Goal: Task Accomplishment & Management: Complete application form

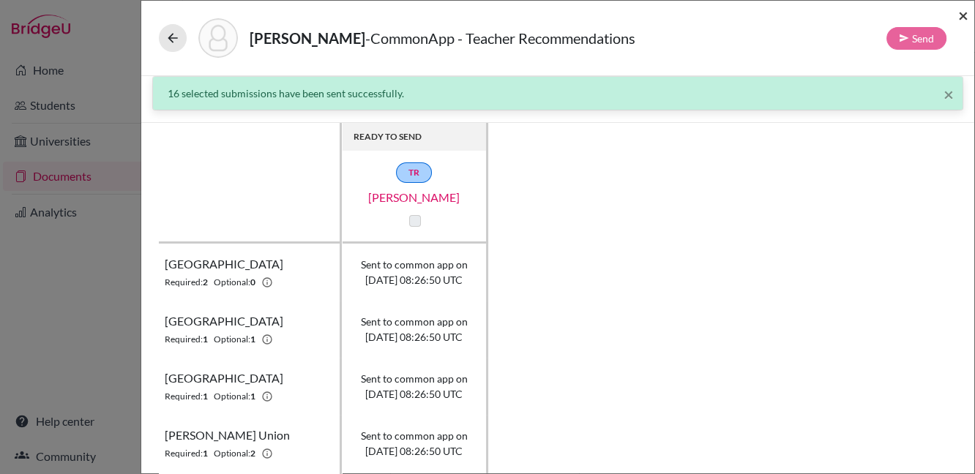
click at [961, 18] on span "×" at bounding box center [964, 14] width 10 height 21
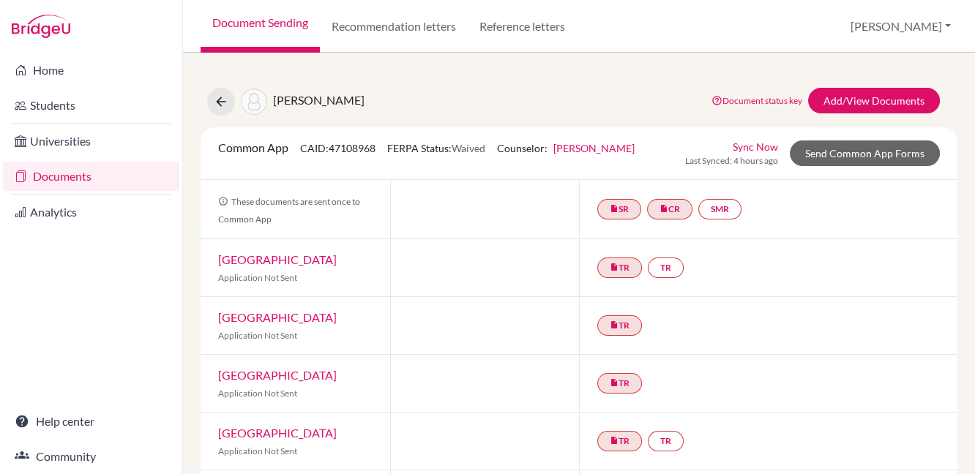
click at [83, 179] on link "Documents" at bounding box center [91, 176] width 176 height 29
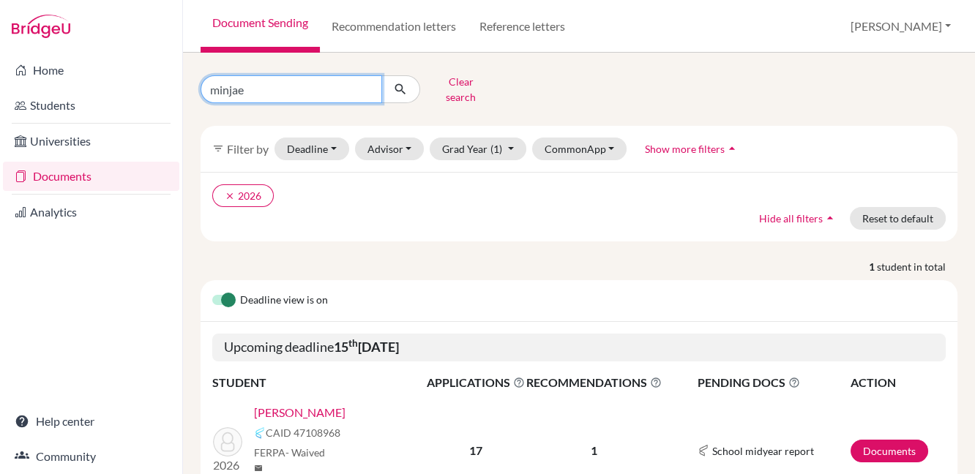
click at [368, 83] on input "minjae" at bounding box center [292, 89] width 182 height 28
type input "raya"
click at [404, 82] on icon "submit" at bounding box center [400, 89] width 15 height 15
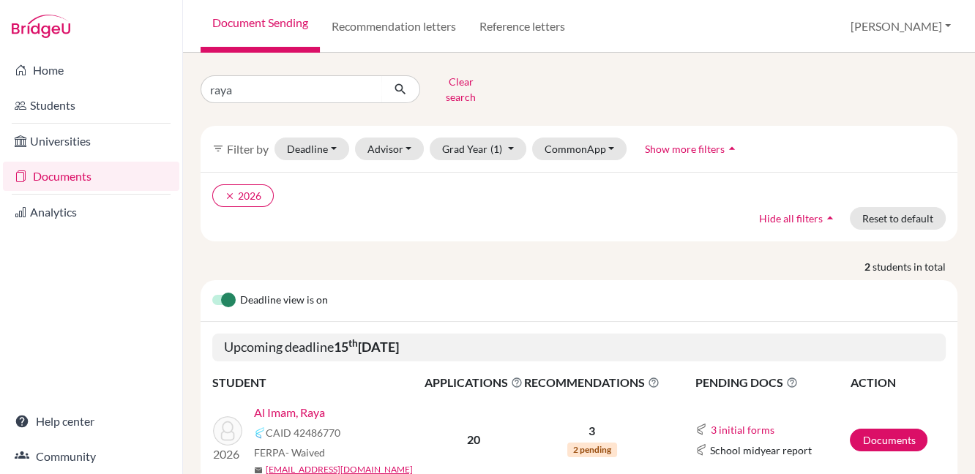
click at [313, 406] on link "Al Imam, Raya" at bounding box center [289, 413] width 71 height 18
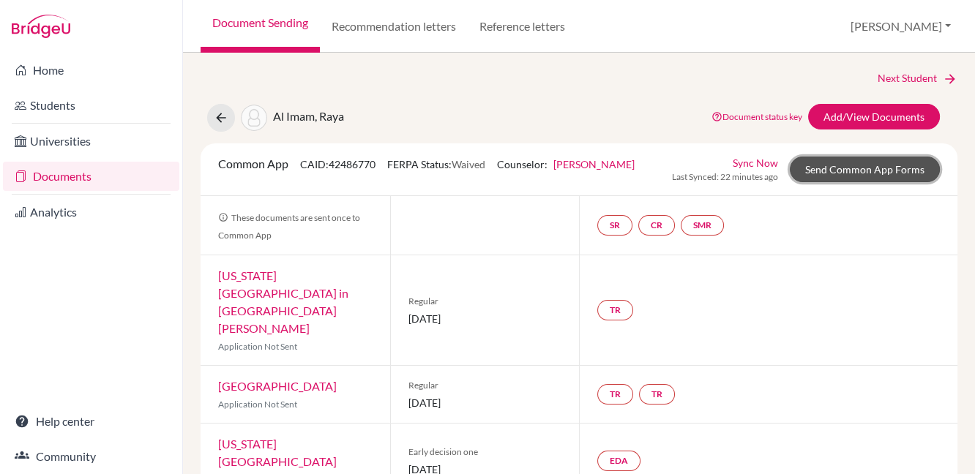
click at [862, 167] on link "Send Common App Forms" at bounding box center [865, 170] width 150 height 26
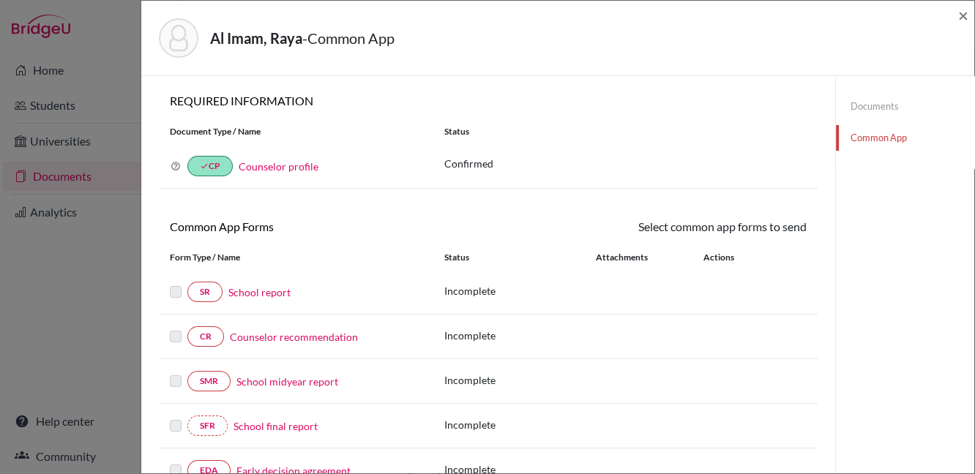
click at [264, 297] on link "School report" at bounding box center [259, 292] width 62 height 15
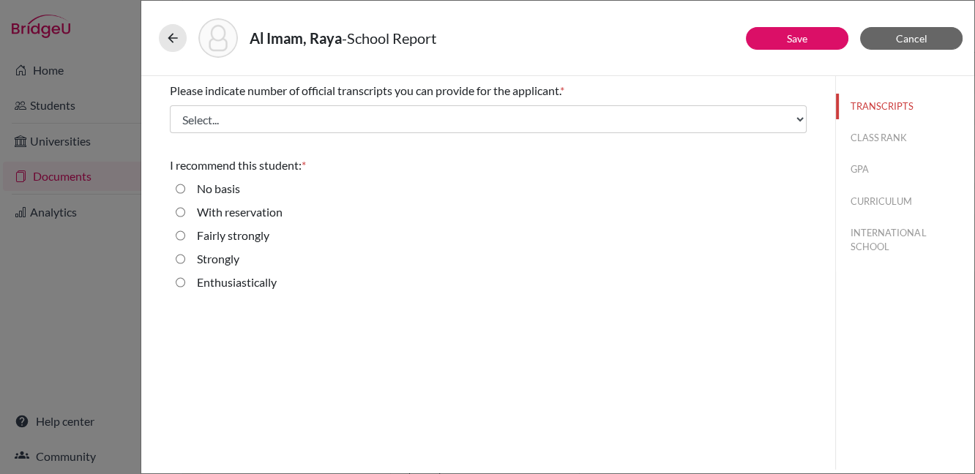
click at [181, 278] on input "Enthusiastically" at bounding box center [181, 283] width 10 height 18
radio input "true"
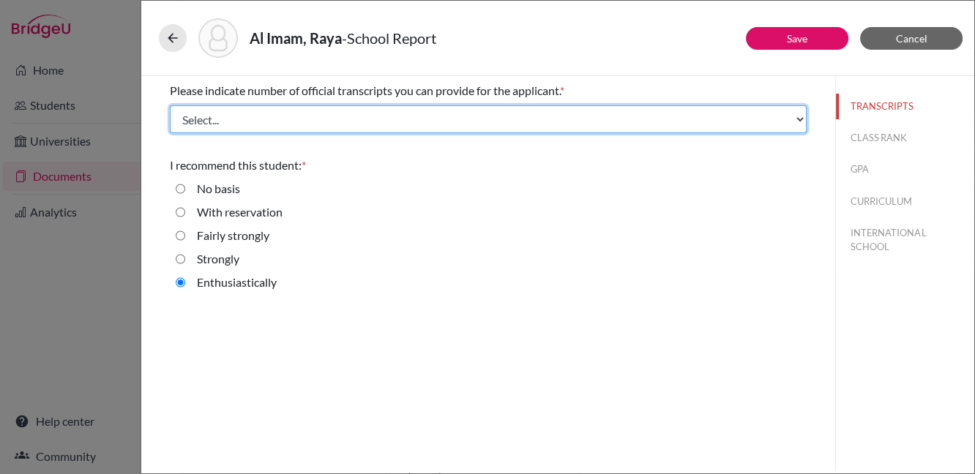
click at [390, 120] on select "Select... 1 2 3 4" at bounding box center [488, 119] width 637 height 28
select select "1"
click at [170, 105] on select "Select... 1 2 3 4" at bounding box center [488, 119] width 637 height 28
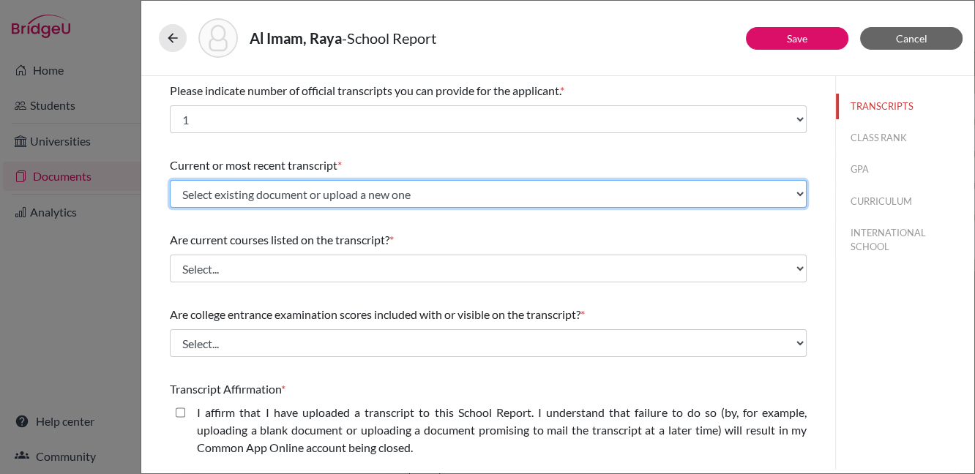
click at [633, 195] on select "Select existing document or upload a new one INitialTranscriptPGs Upload New Fi…" at bounding box center [488, 194] width 637 height 28
select select "688978"
click at [170, 180] on select "Select existing document or upload a new one INitialTranscriptPGs Upload New Fi…" at bounding box center [488, 194] width 637 height 28
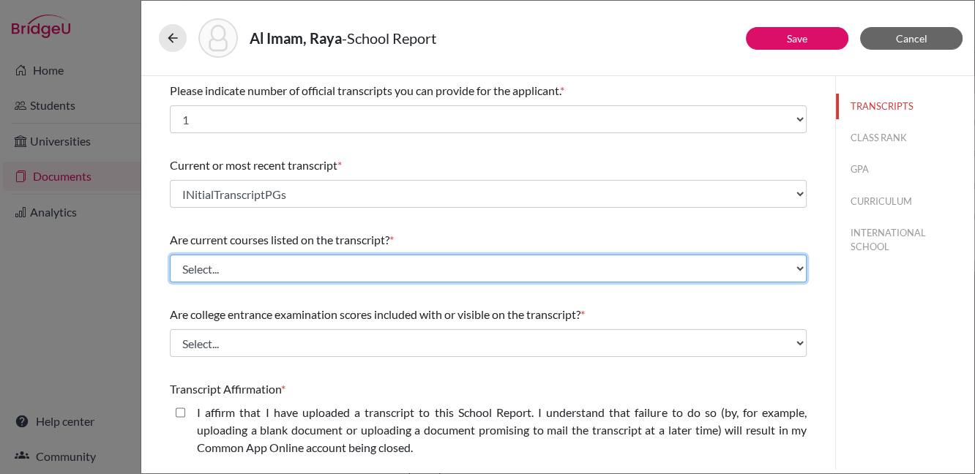
click at [618, 269] on select "Select... Yes No" at bounding box center [488, 269] width 637 height 28
select select "0"
click at [170, 255] on select "Select... Yes No" at bounding box center [488, 269] width 637 height 28
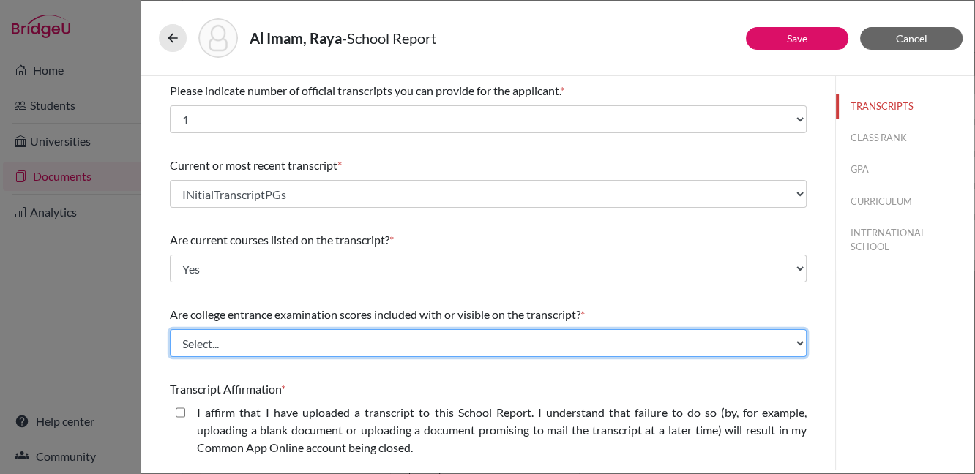
click at [610, 343] on select "Select... Yes No" at bounding box center [488, 344] width 637 height 28
select select "1"
click at [170, 330] on select "Select... Yes No" at bounding box center [488, 344] width 637 height 28
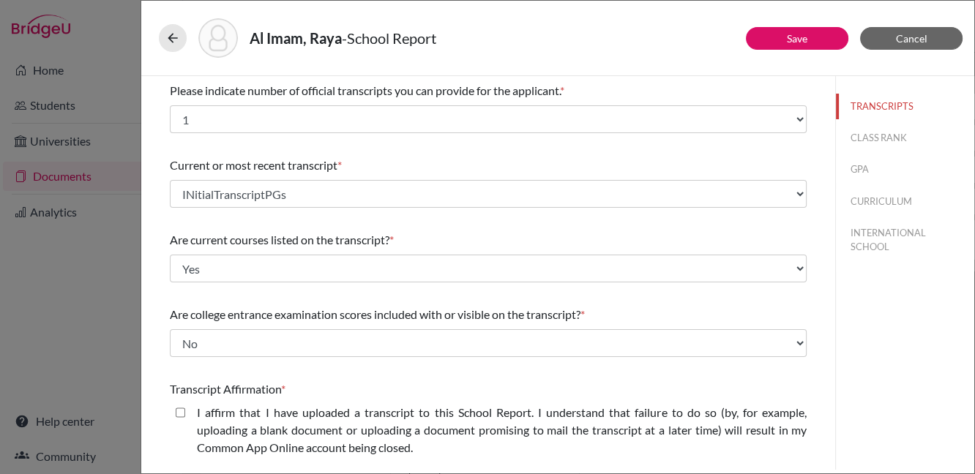
click at [185, 410] on div "I affirm that I have uploaded a transcript to this School Report. I understand …" at bounding box center [496, 433] width 622 height 59
click at [182, 414] on closed\ "I affirm that I have uploaded a transcript to this School Report. I understand …" at bounding box center [181, 413] width 10 height 18
checkbox closed\ "true"
click at [822, 36] on button "Save" at bounding box center [797, 38] width 103 height 23
click at [902, 138] on button "CLASS RANK" at bounding box center [905, 138] width 138 height 26
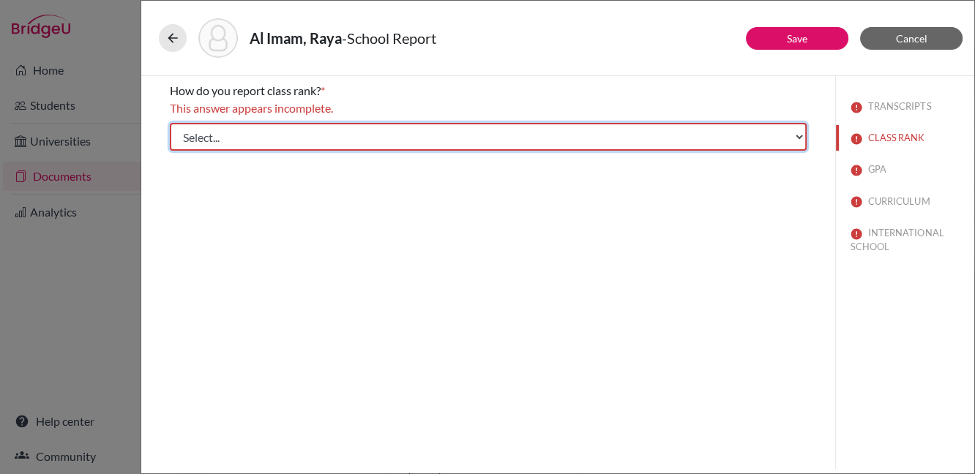
click at [714, 136] on select "Select... Exact Decile Quintile Quartile None" at bounding box center [488, 137] width 637 height 28
click at [170, 123] on select "Select... Exact Decile Quintile Quartile None" at bounding box center [488, 137] width 637 height 28
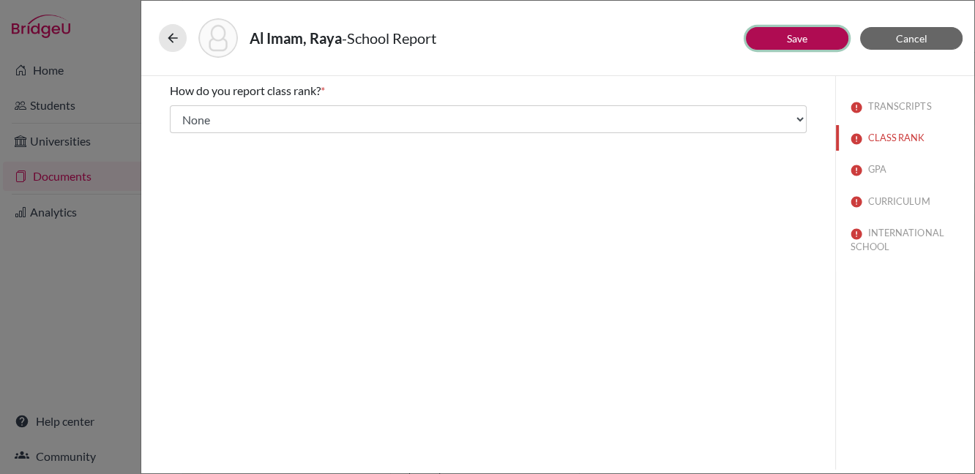
click at [800, 36] on link "Save" at bounding box center [797, 38] width 21 height 12
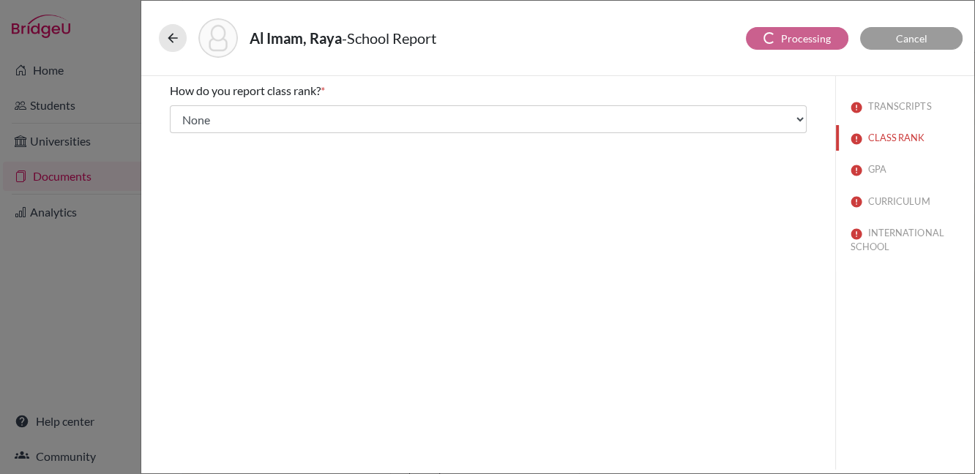
select select "1"
select select "688978"
select select "0"
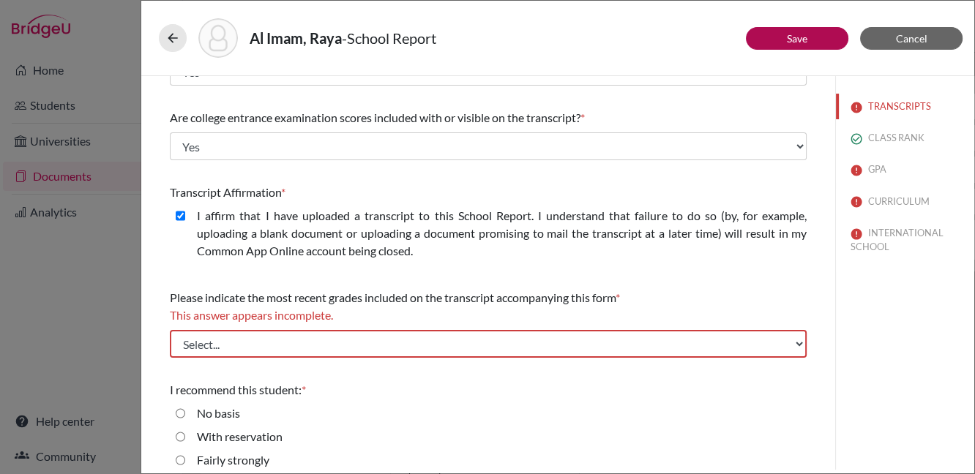
scroll to position [233, 0]
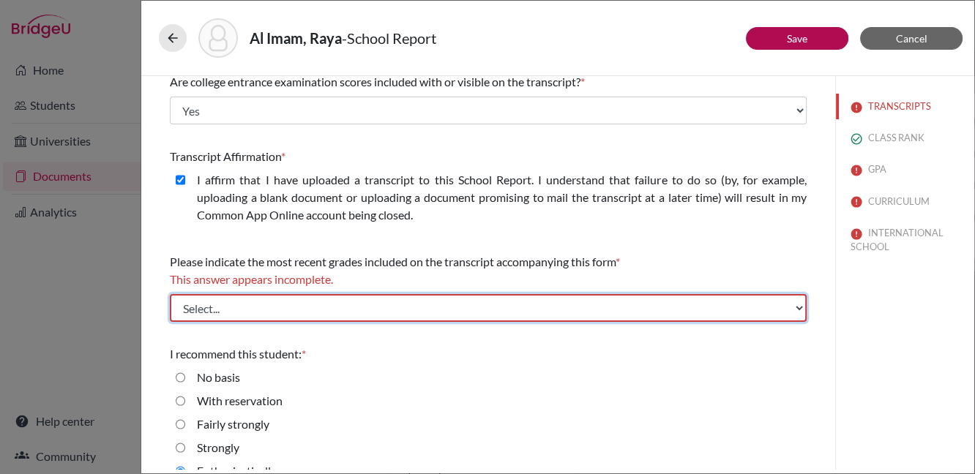
click at [608, 301] on select "Select... Final junior year grades 1st Quarter senior year grades 2nd Quarter/1…" at bounding box center [488, 308] width 637 height 28
select select "0"
click at [170, 294] on select "Select... Final junior year grades 1st Quarter senior year grades 2nd Quarter/1…" at bounding box center [488, 308] width 637 height 28
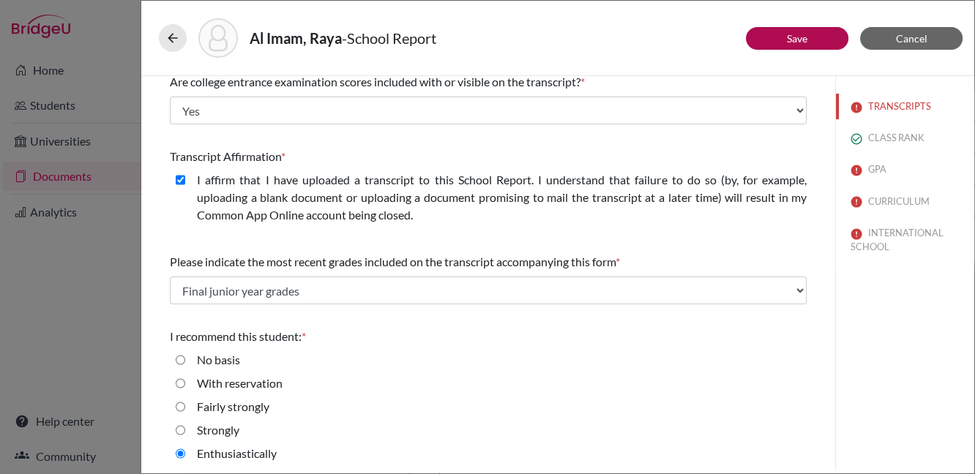
scroll to position [237, 0]
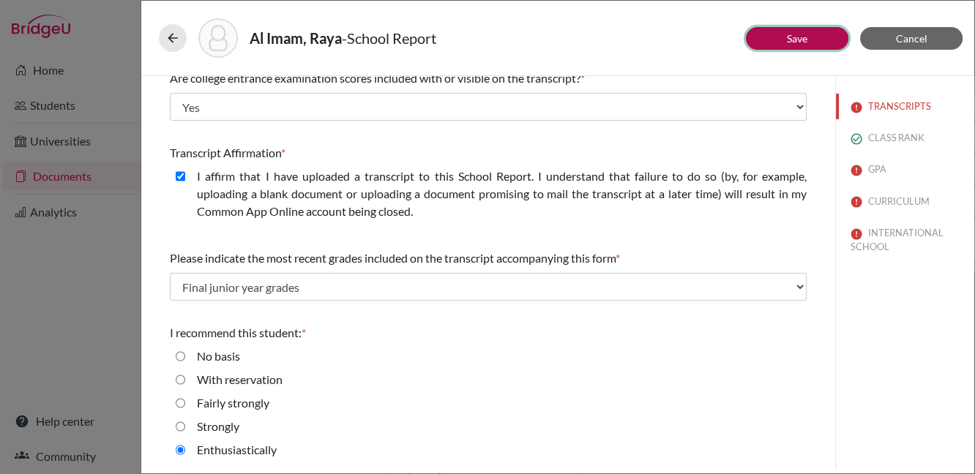
click at [781, 38] on button "Save" at bounding box center [797, 38] width 103 height 23
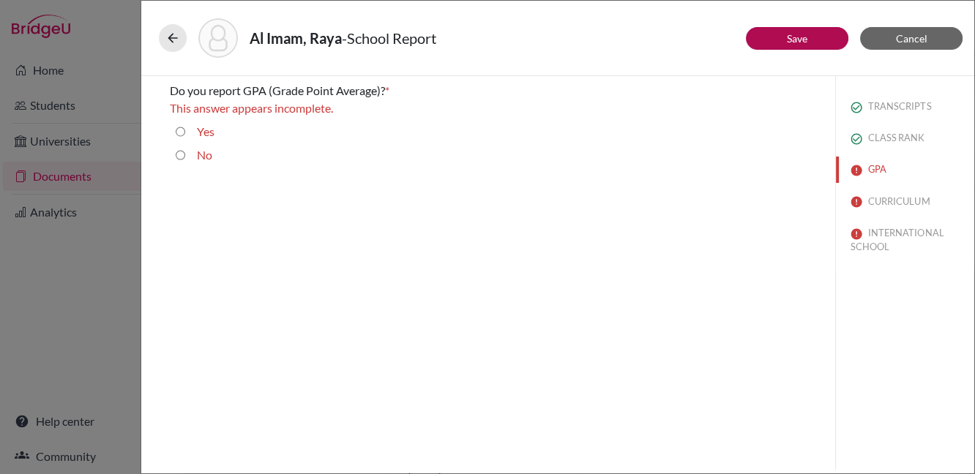
scroll to position [0, 0]
click at [181, 151] on input "No" at bounding box center [181, 155] width 10 height 18
radio input "true"
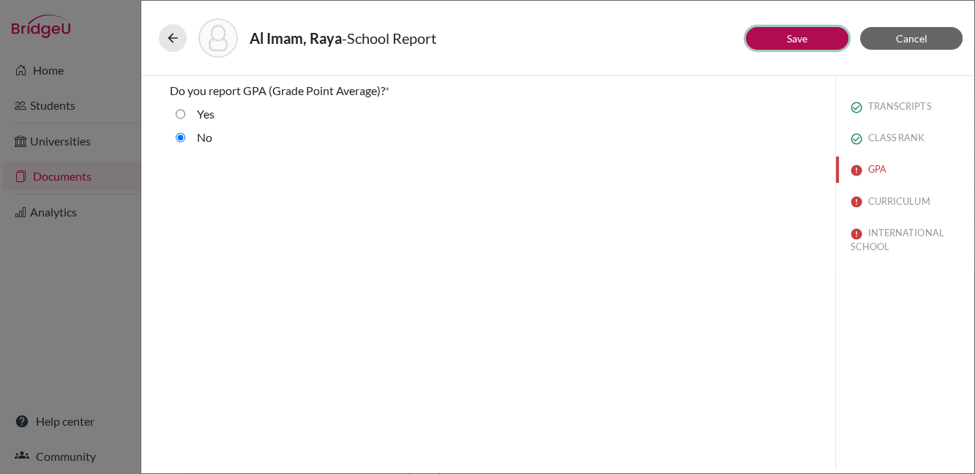
click at [798, 33] on link "Save" at bounding box center [797, 38] width 21 height 12
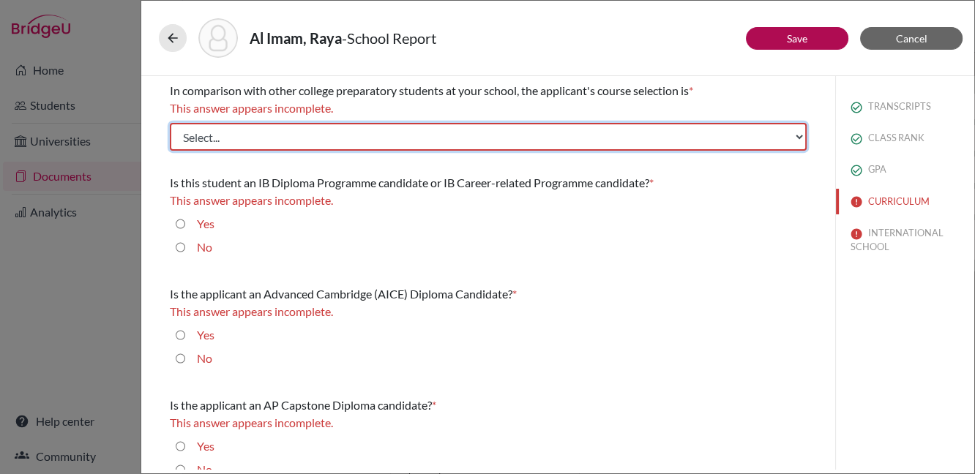
click at [535, 140] on select "Select... Less than demanding Average [PERSON_NAME] Very demanding Most demandi…" at bounding box center [488, 137] width 637 height 28
select select "4"
click at [170, 123] on select "Select... Less than demanding Average [PERSON_NAME] Very demanding Most demandi…" at bounding box center [488, 137] width 637 height 28
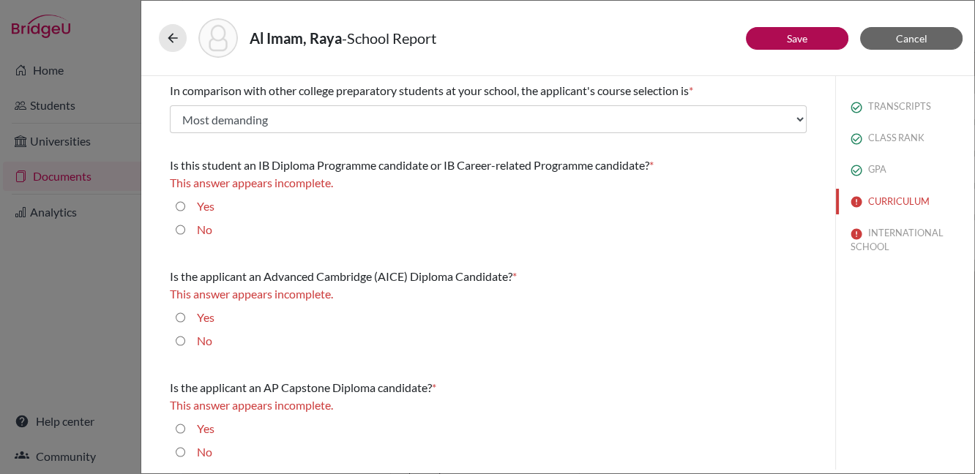
click at [180, 202] on input "Yes" at bounding box center [181, 207] width 10 height 18
radio input "true"
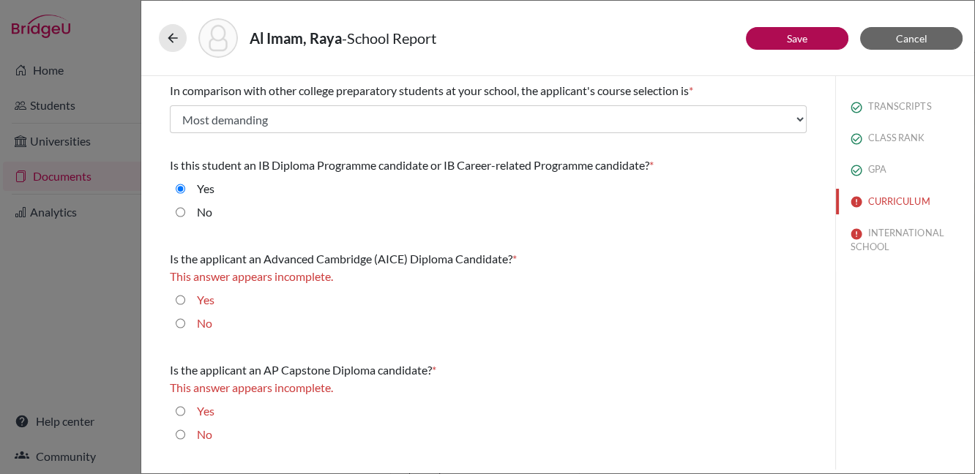
click at [178, 319] on input "No" at bounding box center [181, 324] width 10 height 18
radio input "true"
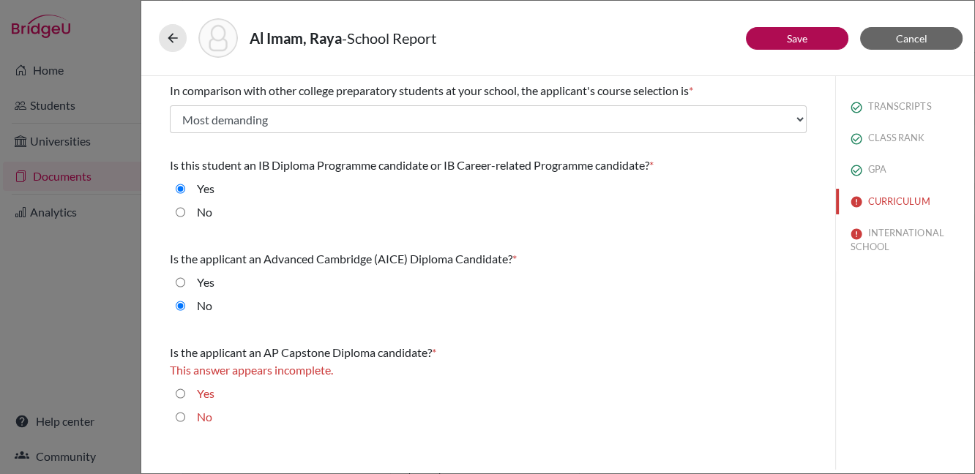
click at [181, 412] on input "No" at bounding box center [181, 418] width 10 height 18
radio input "true"
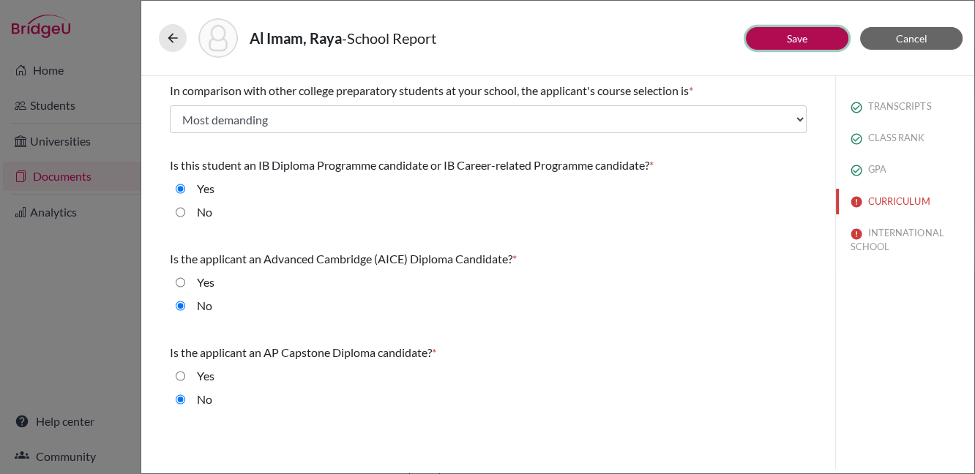
click at [820, 37] on button "Save" at bounding box center [797, 38] width 103 height 23
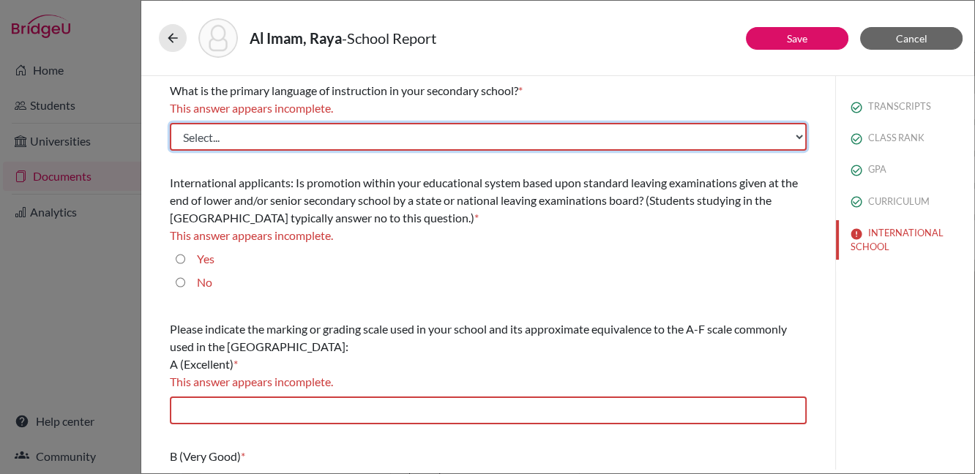
click at [630, 144] on select "Select... Albanian Arabic Armenian Assamese Azerbaijani Belarusian Bengali Bulg…" at bounding box center [488, 137] width 637 height 28
select select "14"
click at [170, 123] on select "Select... Albanian Arabic Armenian Assamese Azerbaijani Belarusian Bengali Bulg…" at bounding box center [488, 137] width 637 height 28
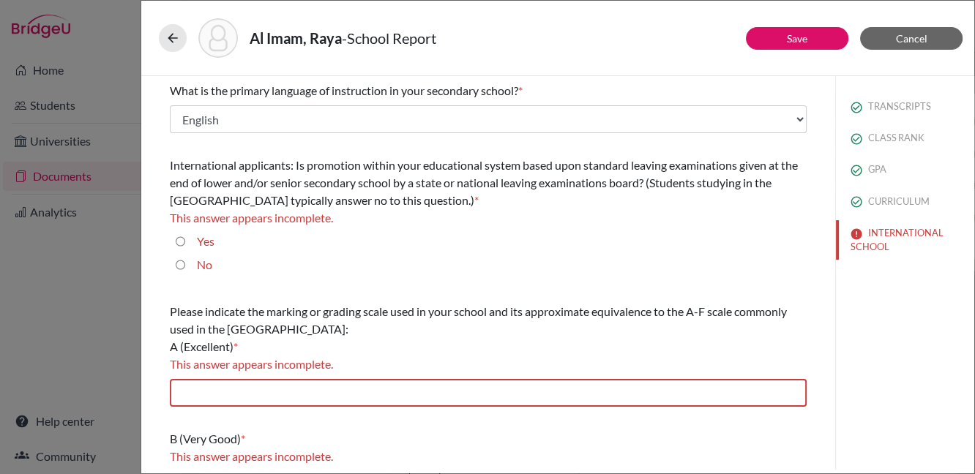
click at [179, 266] on input "No" at bounding box center [181, 265] width 10 height 18
radio input "true"
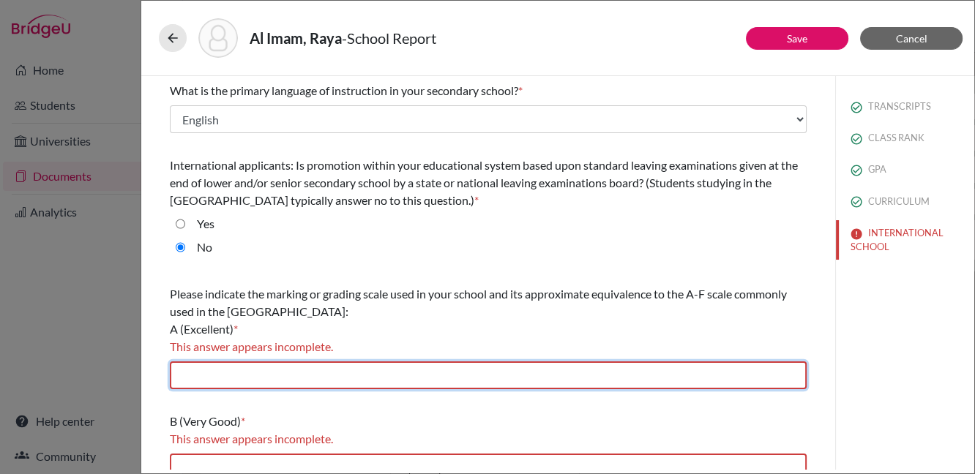
click at [283, 383] on input "text" at bounding box center [488, 376] width 637 height 28
type input "7"
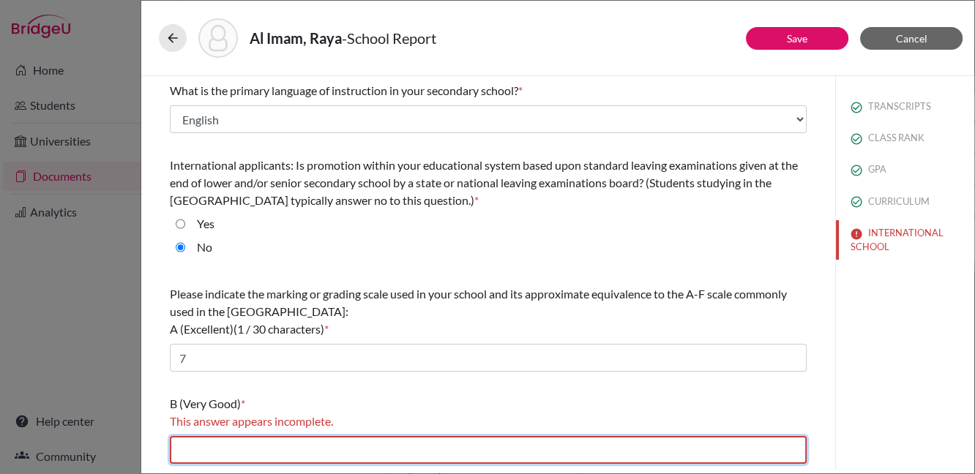
click at [297, 447] on input "text" at bounding box center [488, 450] width 637 height 28
type input "5-6"
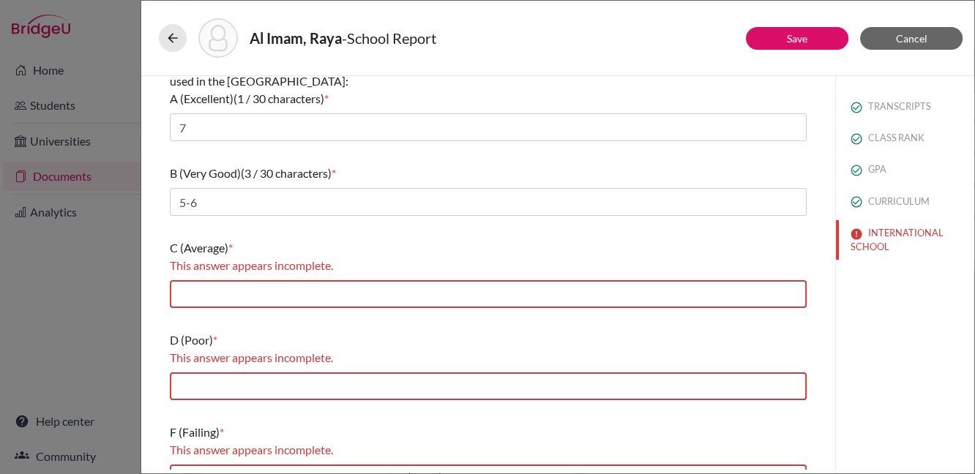
scroll to position [232, 0]
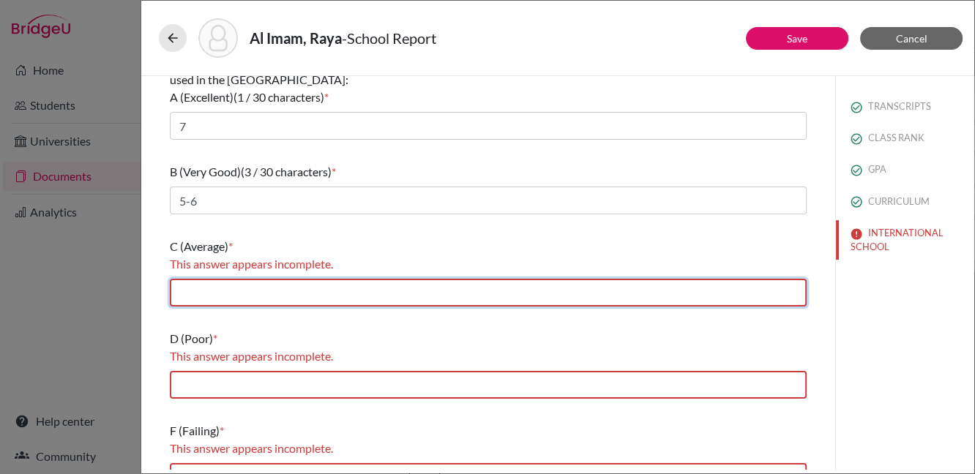
click at [289, 285] on input "text" at bounding box center [488, 293] width 637 height 28
type input "4"
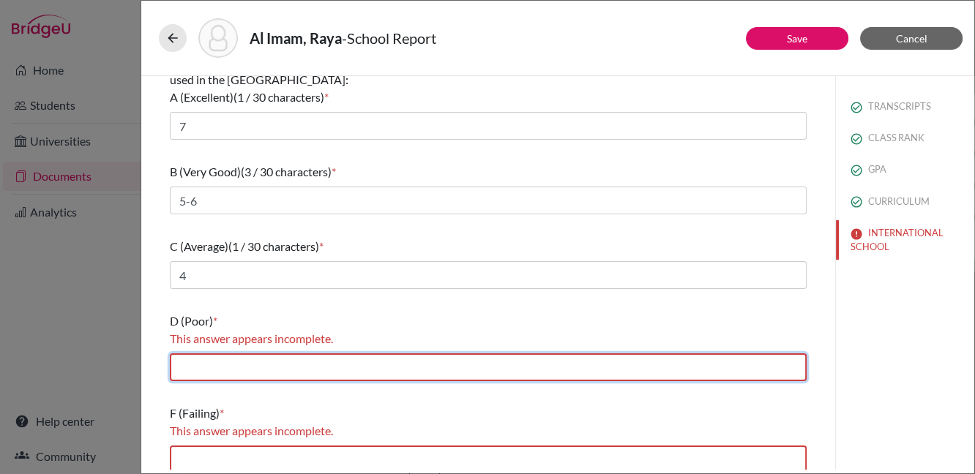
click at [236, 361] on input "text" at bounding box center [488, 368] width 637 height 28
type input "2-3"
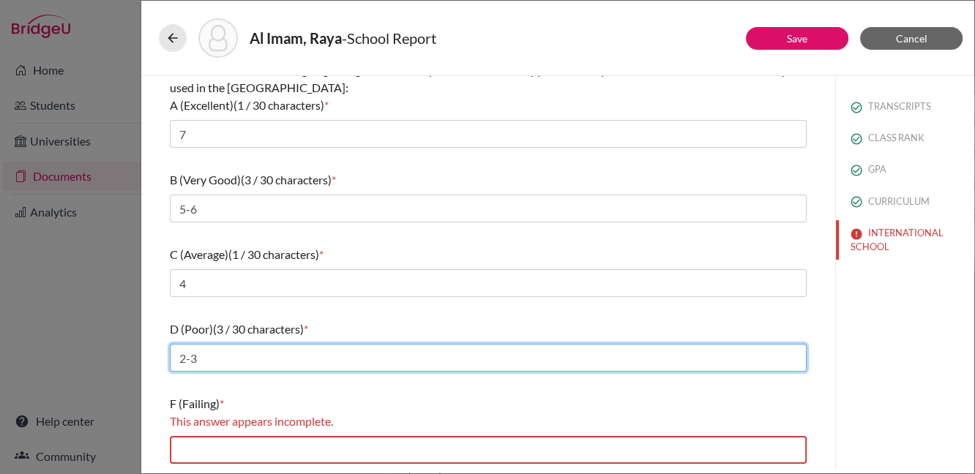
scroll to position [223, 0]
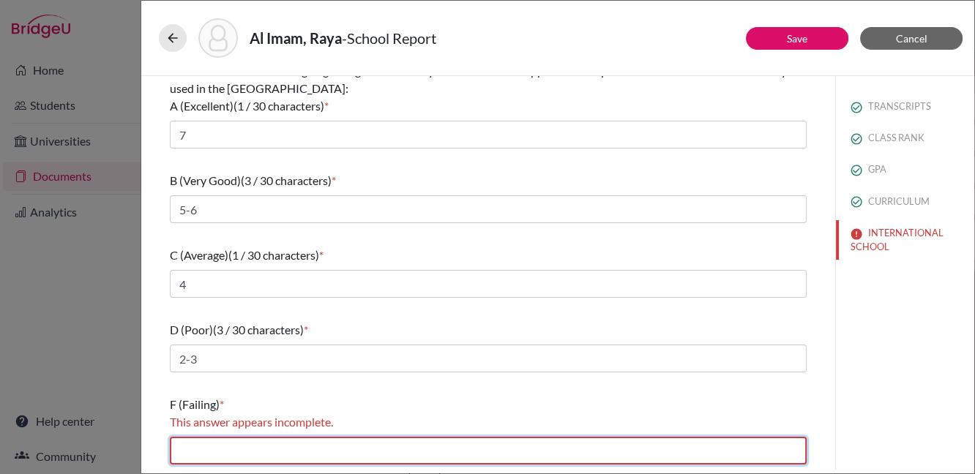
click at [217, 458] on input "text" at bounding box center [488, 451] width 637 height 28
type input "0-1"
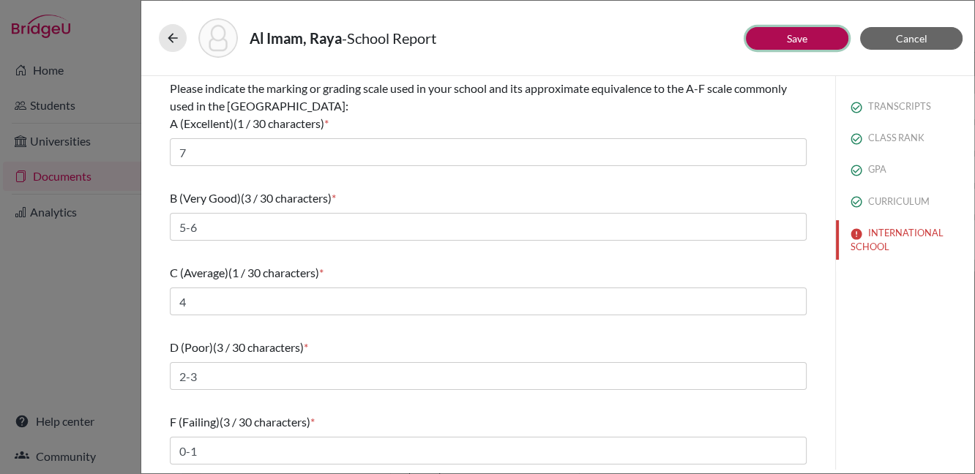
click at [823, 37] on button "Save" at bounding box center [797, 38] width 103 height 23
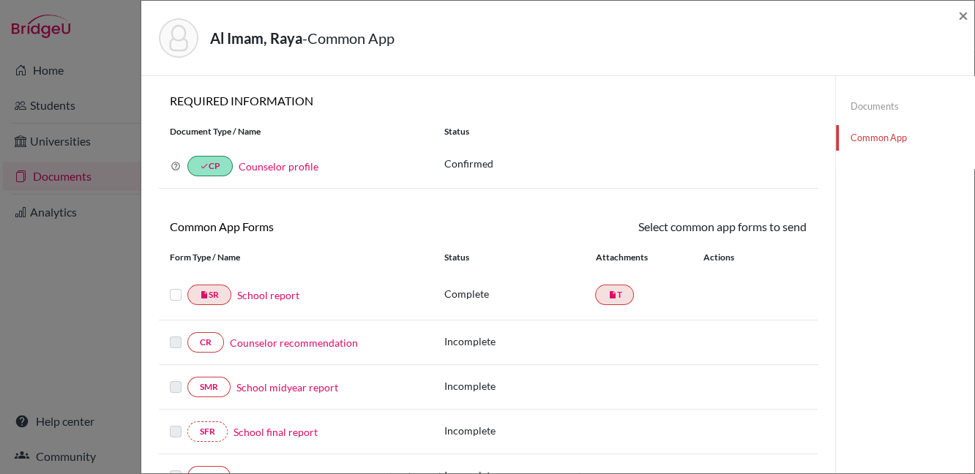
click at [176, 286] on label at bounding box center [176, 286] width 12 height 0
click at [0, 0] on input "checkbox" at bounding box center [0, 0] width 0 height 0
click at [767, 233] on link "Send" at bounding box center [776, 229] width 61 height 23
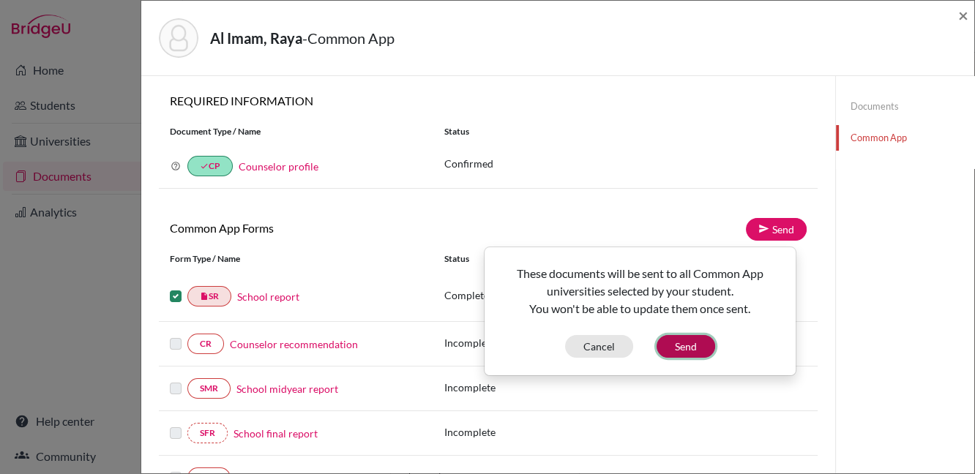
click at [672, 346] on button "Send" at bounding box center [686, 346] width 59 height 23
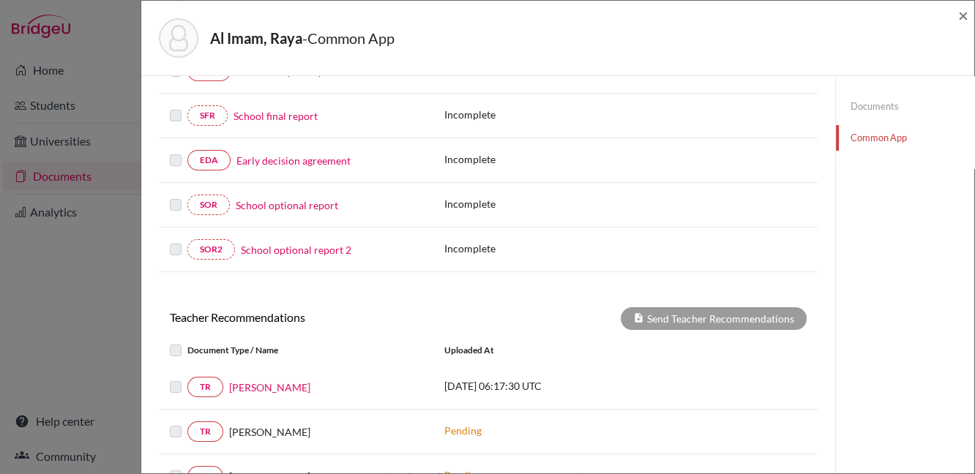
scroll to position [344, 0]
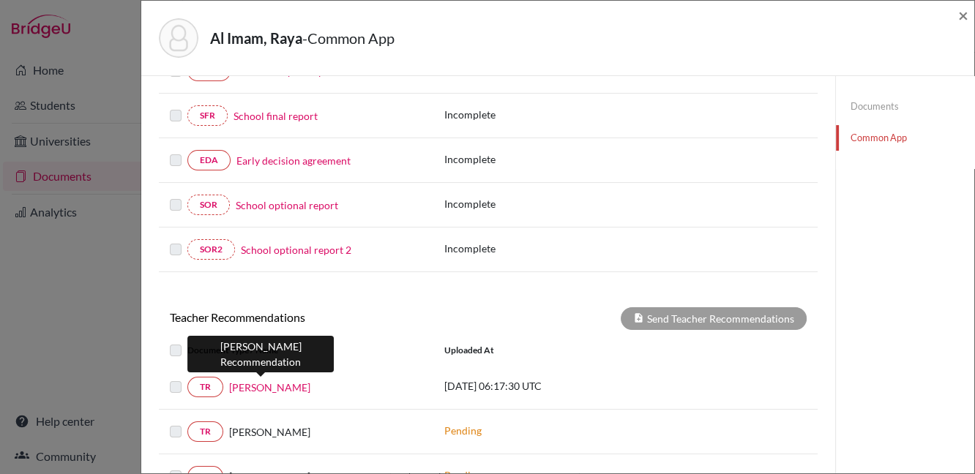
click at [249, 385] on link "[PERSON_NAME]" at bounding box center [269, 387] width 81 height 15
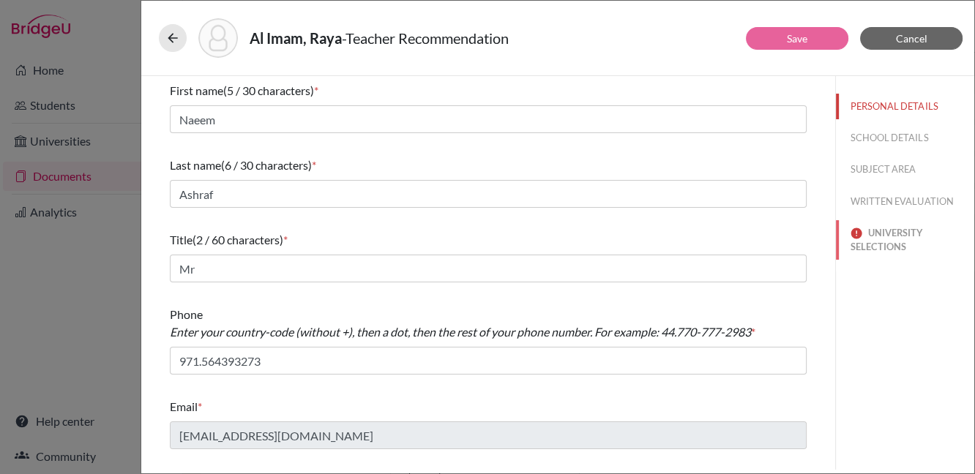
click at [882, 241] on button "UNIVERSITY SELECTIONS" at bounding box center [905, 240] width 138 height 40
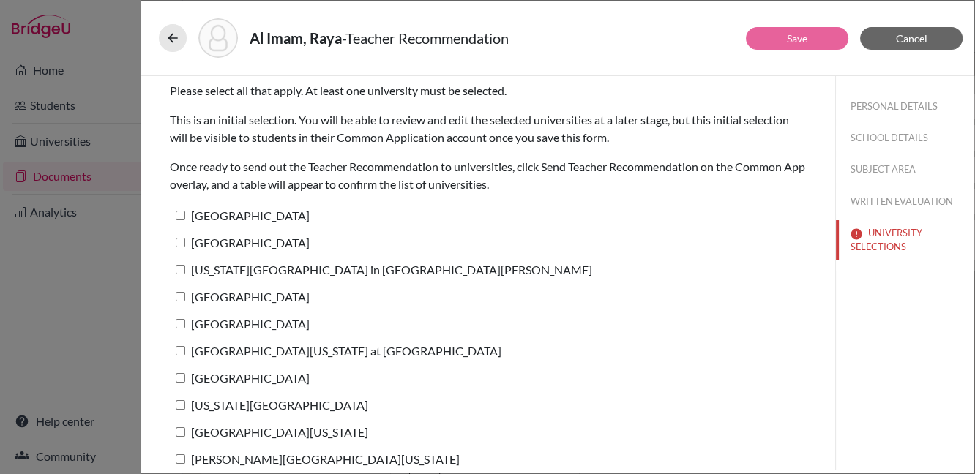
click at [182, 351] on input "[GEOGRAPHIC_DATA][US_STATE] at [GEOGRAPHIC_DATA]" at bounding box center [181, 351] width 10 height 10
checkbox input "true"
click at [778, 40] on button "Save" at bounding box center [797, 38] width 103 height 23
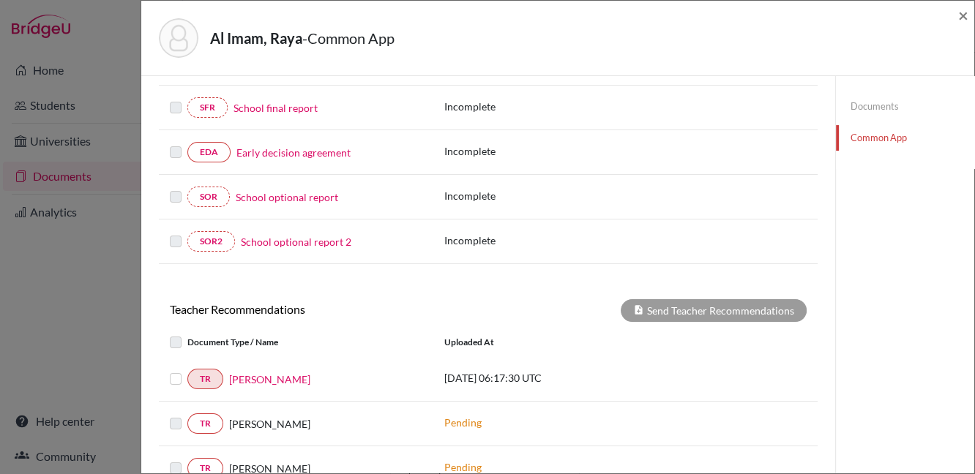
scroll to position [365, 0]
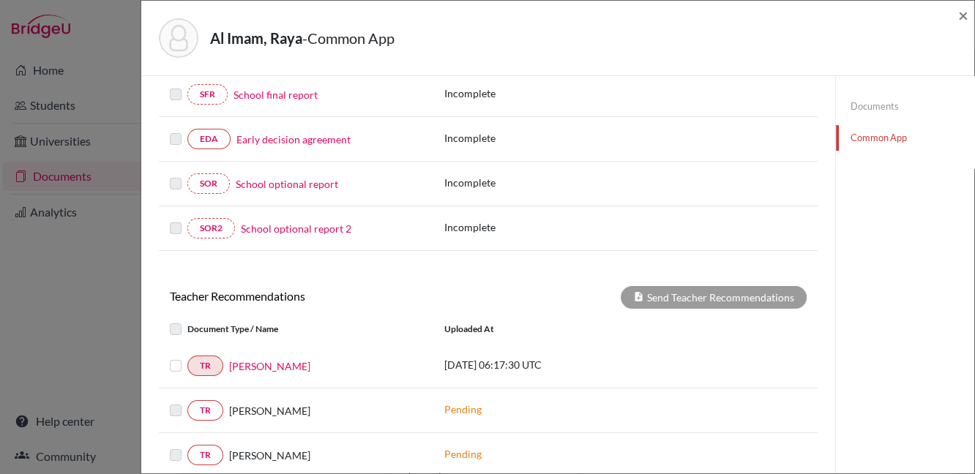
click at [187, 357] on label at bounding box center [187, 357] width 0 height 0
click at [0, 0] on input "checkbox" at bounding box center [0, 0] width 0 height 0
click at [660, 294] on button "Send Teacher Recommendations" at bounding box center [714, 297] width 186 height 23
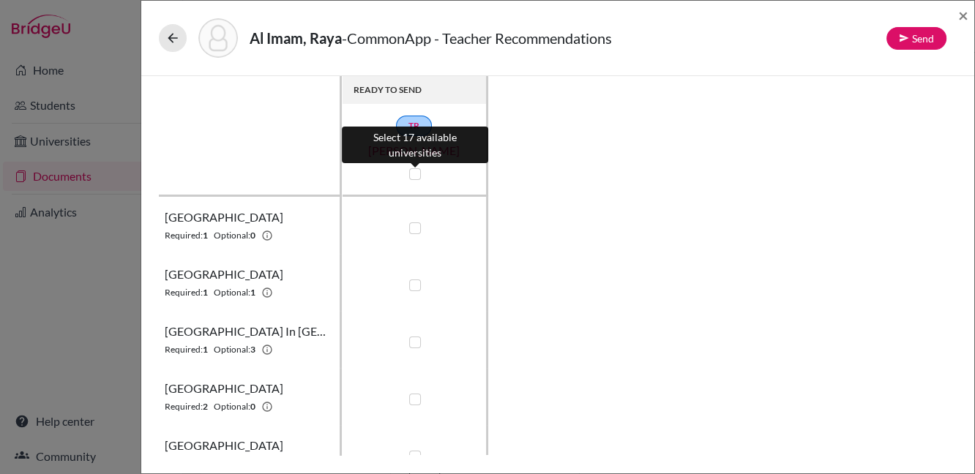
click at [413, 169] on label at bounding box center [415, 174] width 12 height 12
click at [413, 169] on input "checkbox" at bounding box center [412, 172] width 12 height 15
checkbox input "true"
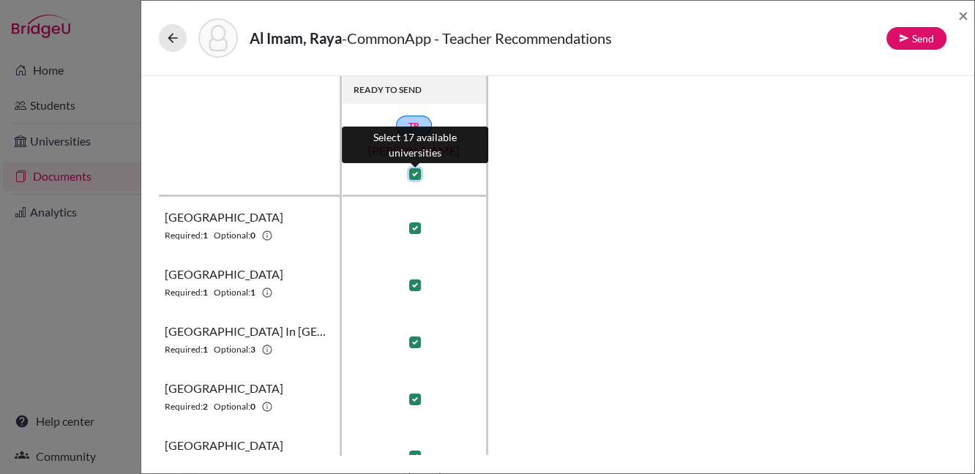
checkbox input "true"
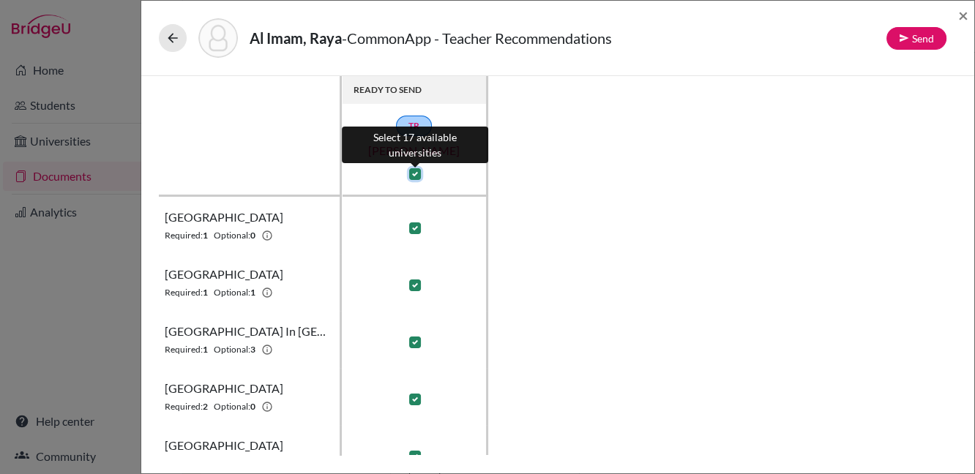
checkbox input "true"
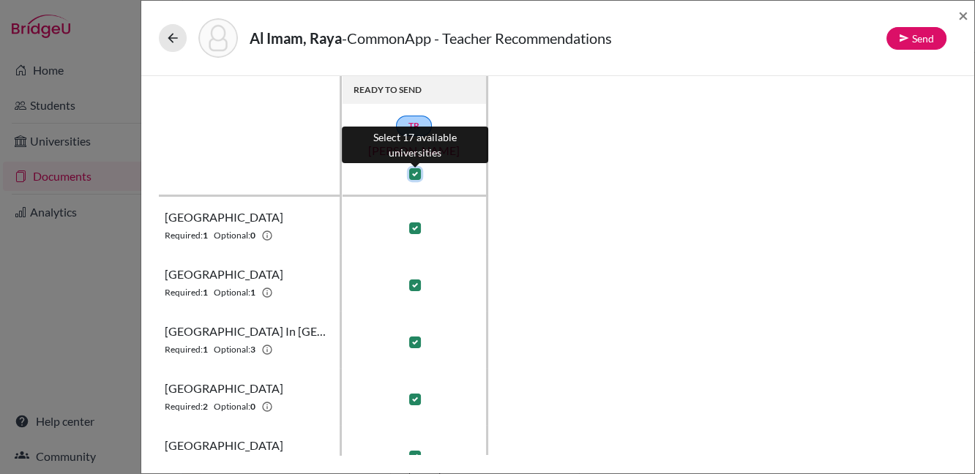
checkbox input "true"
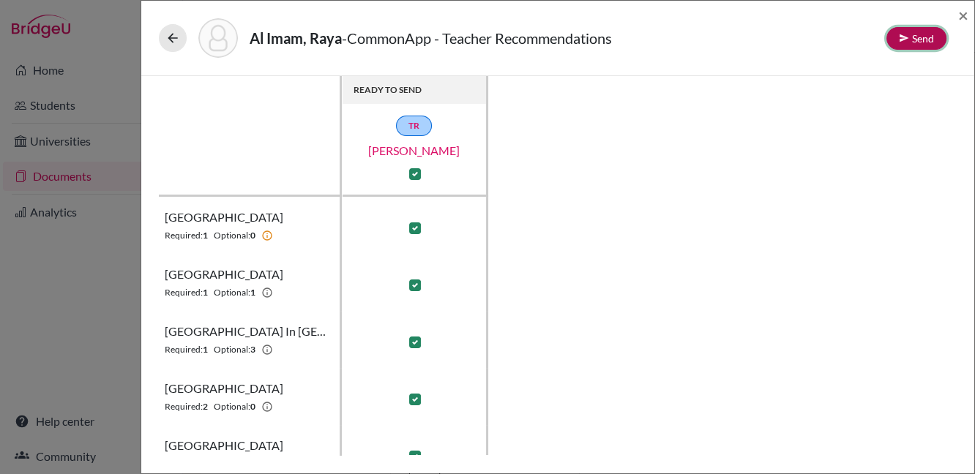
click at [908, 34] on icon at bounding box center [904, 38] width 10 height 10
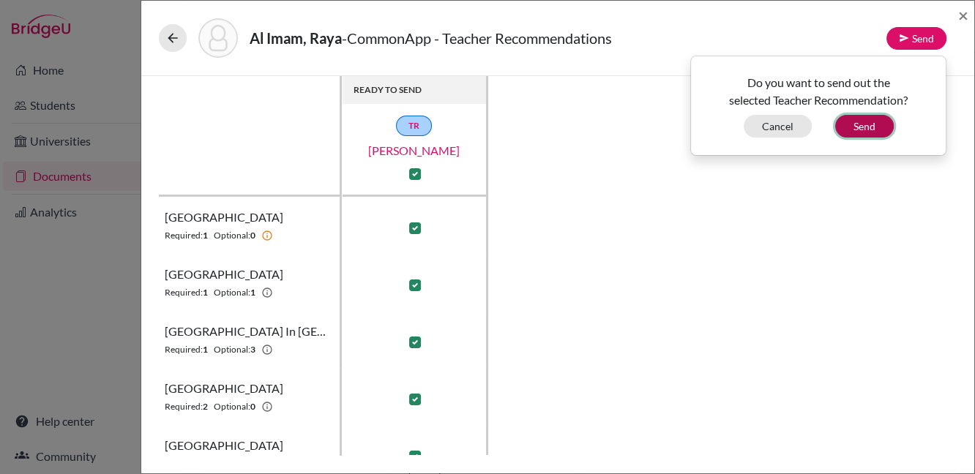
click at [863, 126] on button "Send" at bounding box center [864, 126] width 59 height 23
checkbox input "false"
